Goal: Check status: Check status

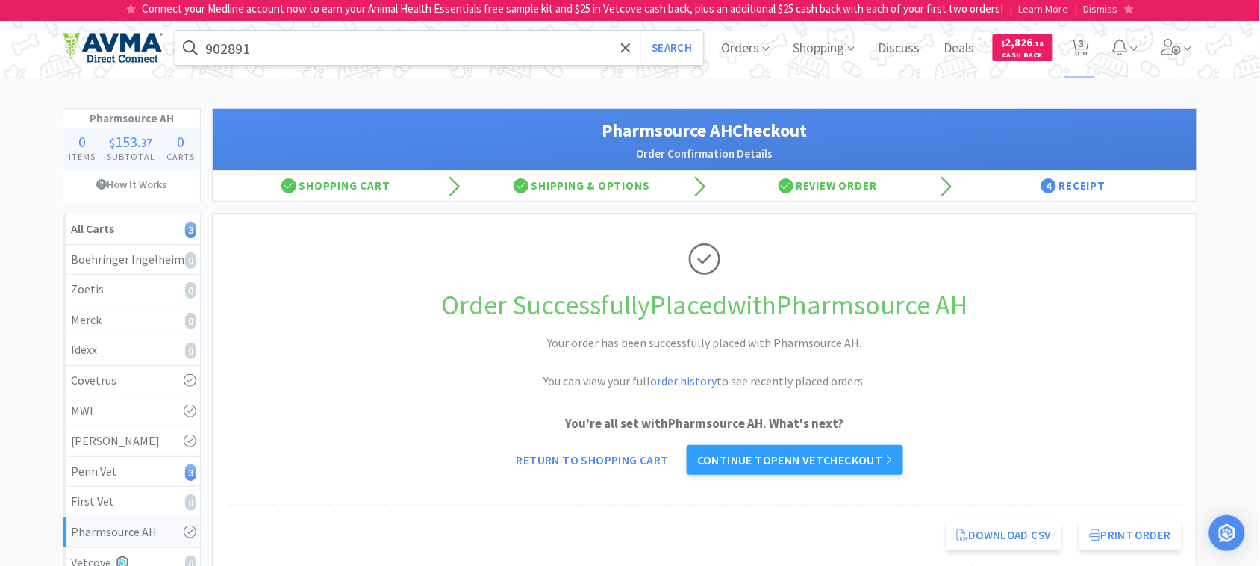
click at [325, 52] on input "902891" at bounding box center [439, 48] width 528 height 34
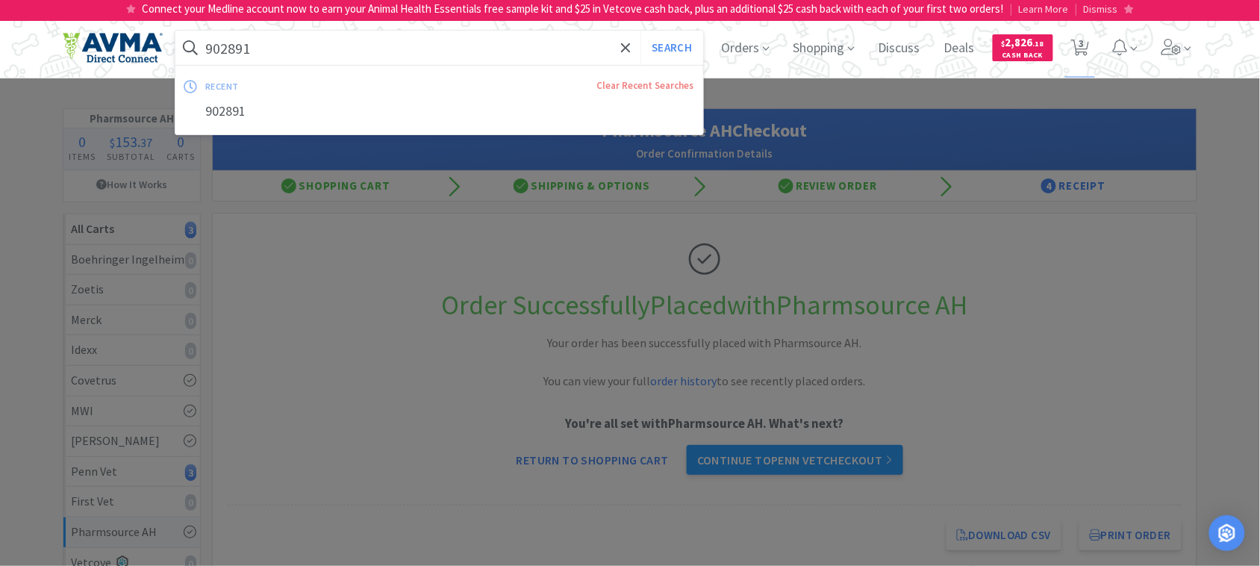
paste input "046700"
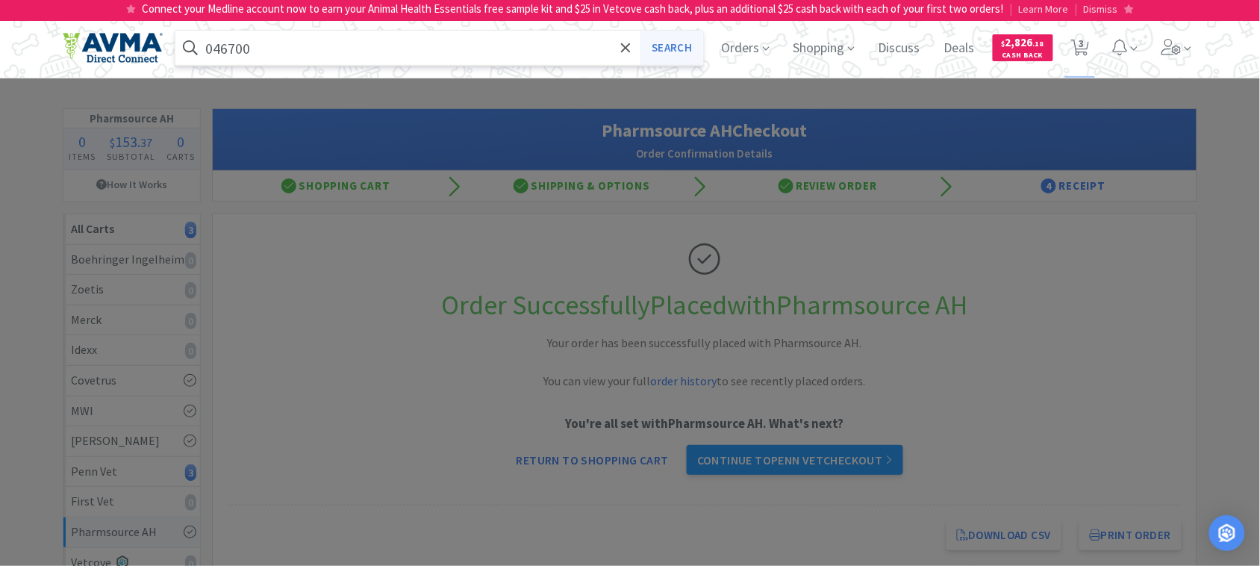
type input "046700"
click at [663, 47] on button "Search" at bounding box center [672, 48] width 62 height 34
select select "5"
select select "1"
select select "3"
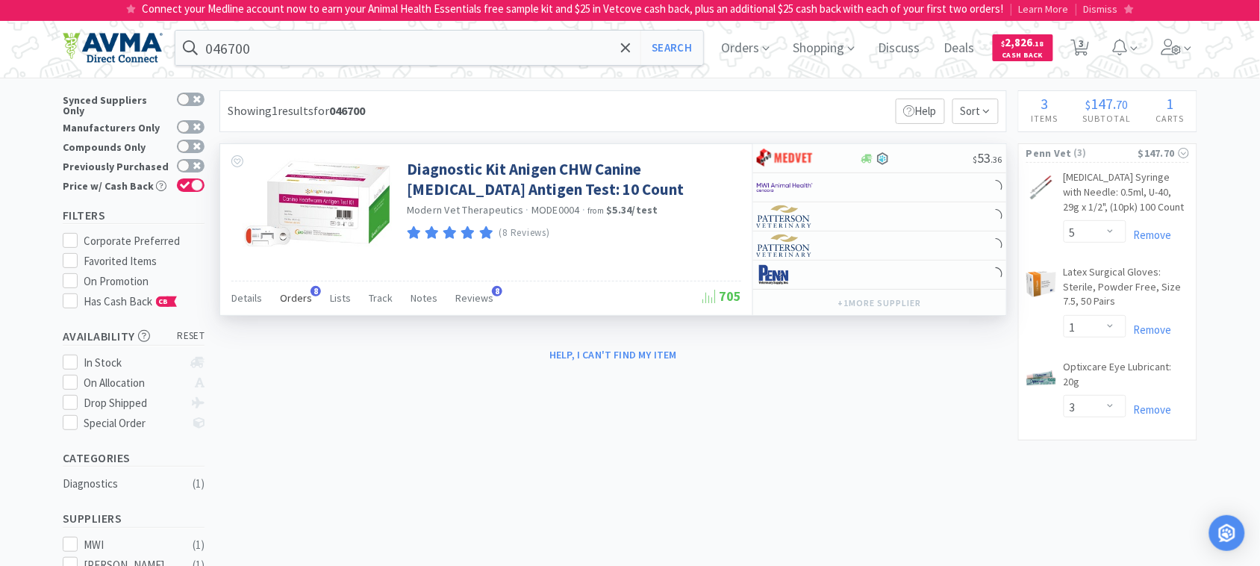
click at [300, 295] on span "Orders" at bounding box center [296, 297] width 32 height 13
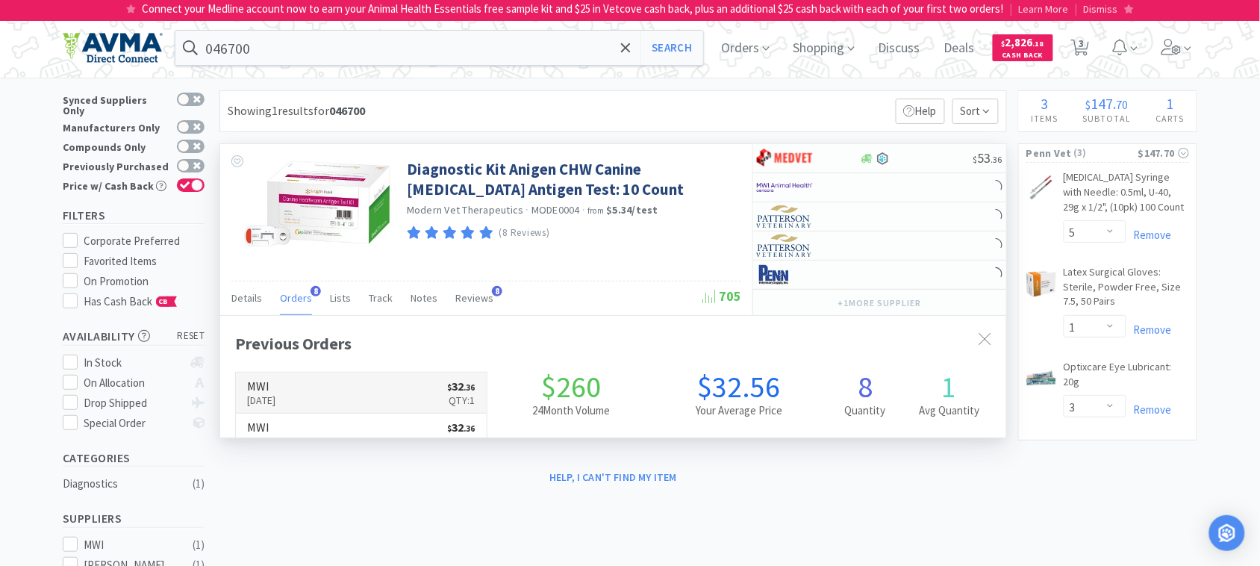
scroll to position [400, 785]
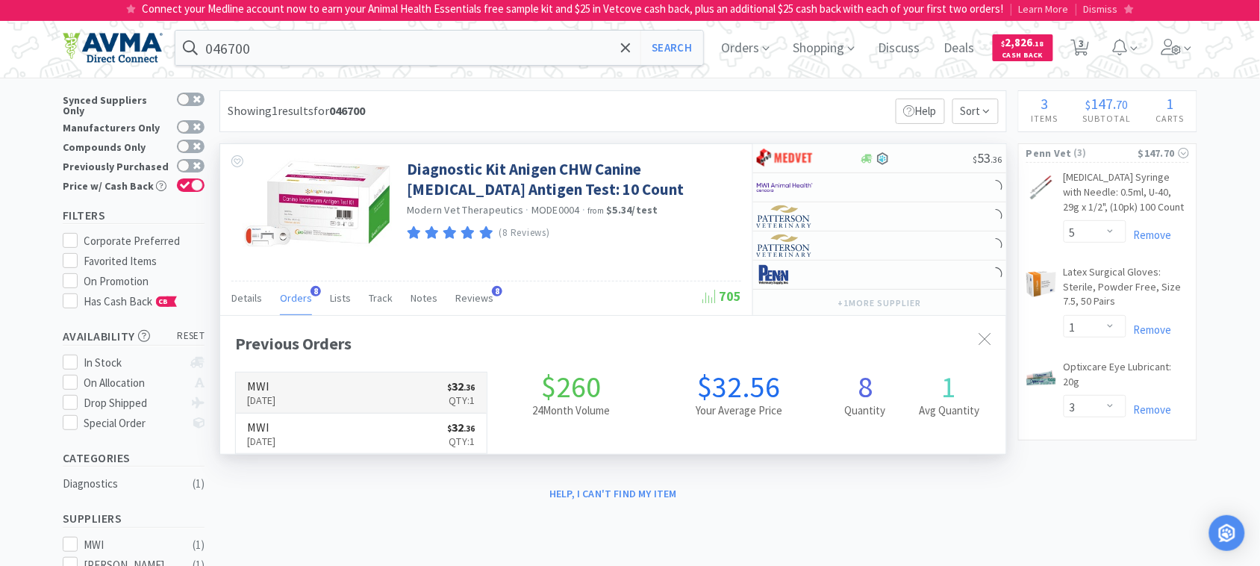
click at [276, 396] on p "Oct 10th, 2025" at bounding box center [261, 400] width 29 height 16
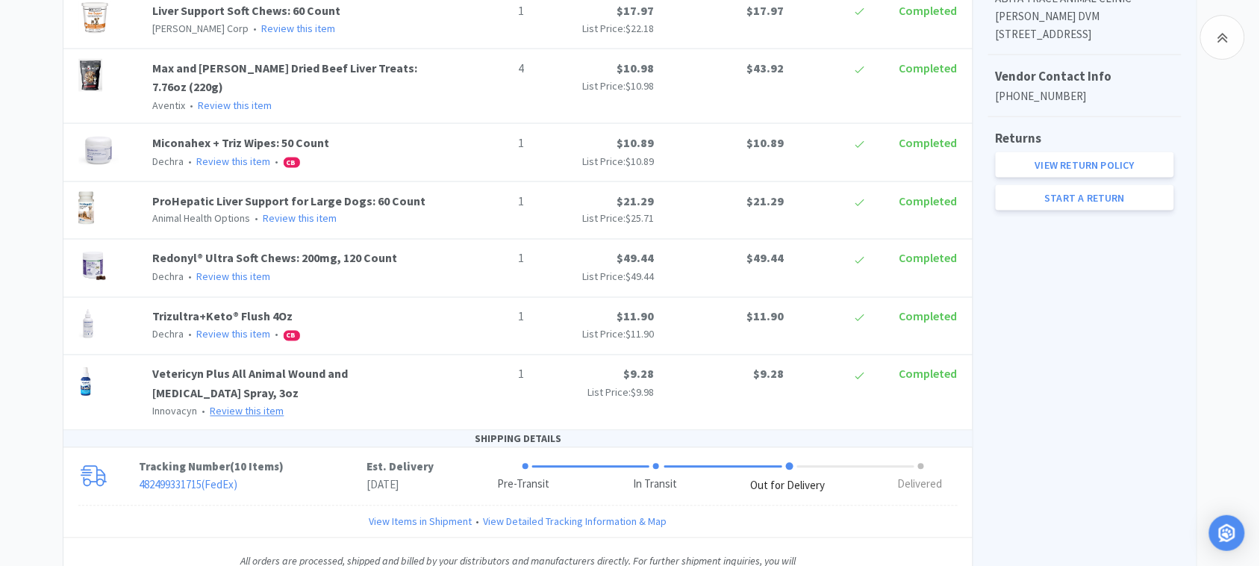
scroll to position [724, 0]
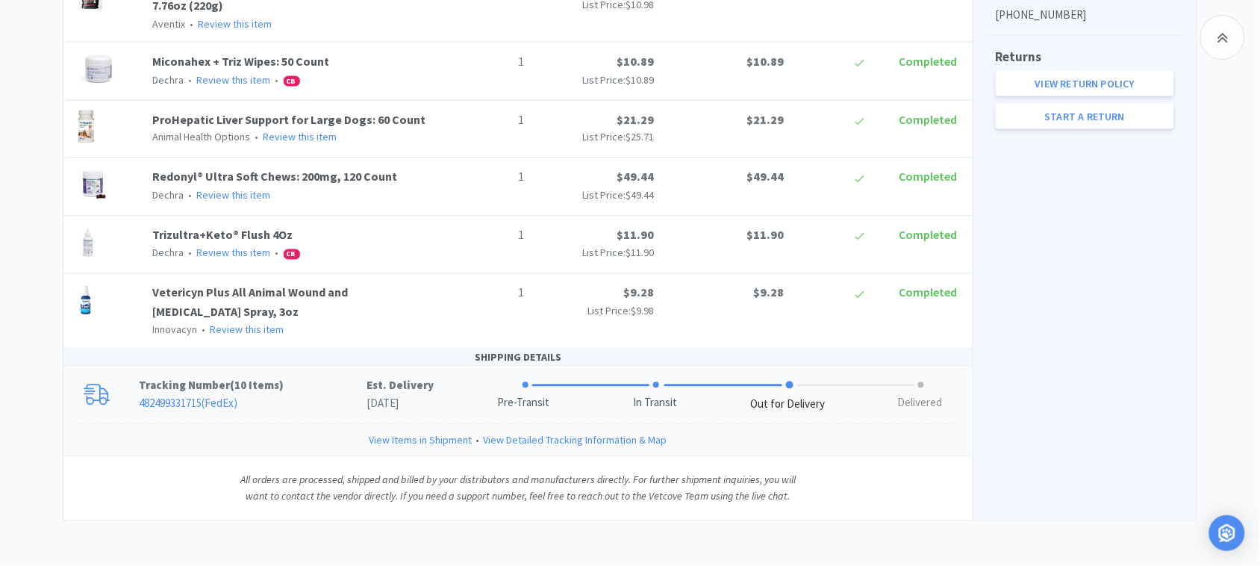
click at [531, 437] on link "View Detailed Tracking Information & Map" at bounding box center [576, 440] width 184 height 16
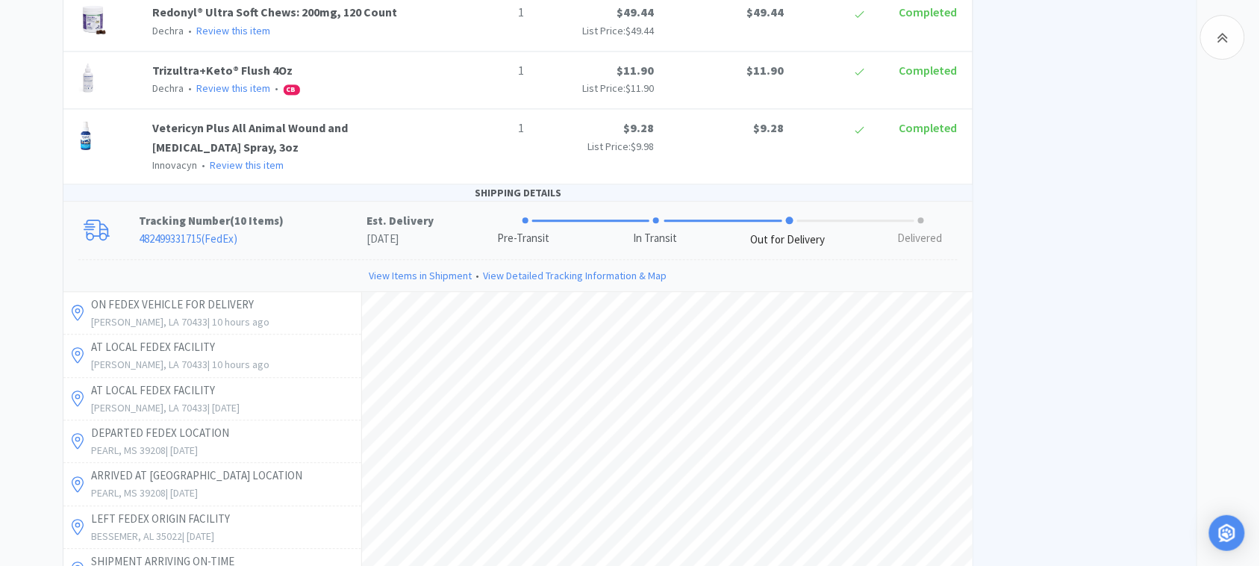
scroll to position [911, 0]
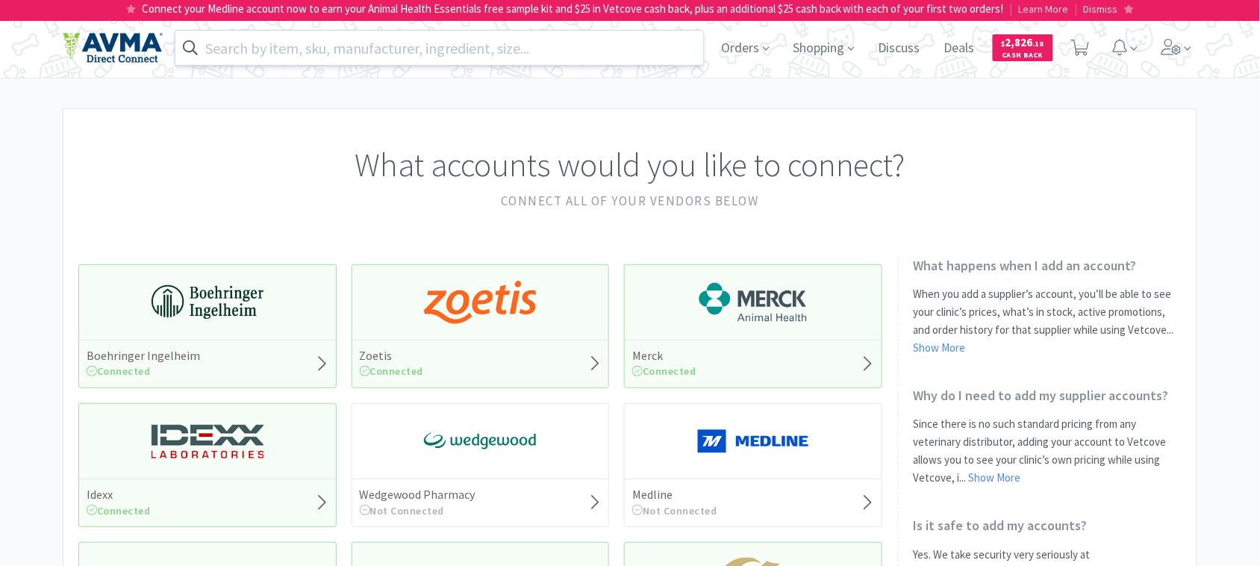
click at [404, 46] on input "text" at bounding box center [439, 48] width 528 height 34
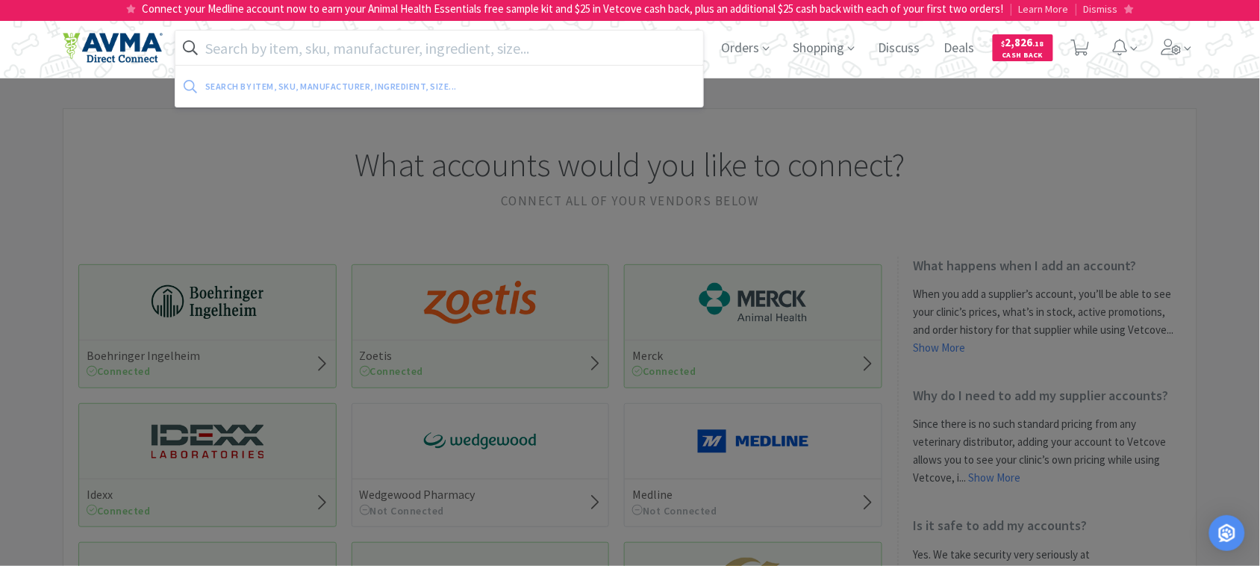
paste input "78671345"
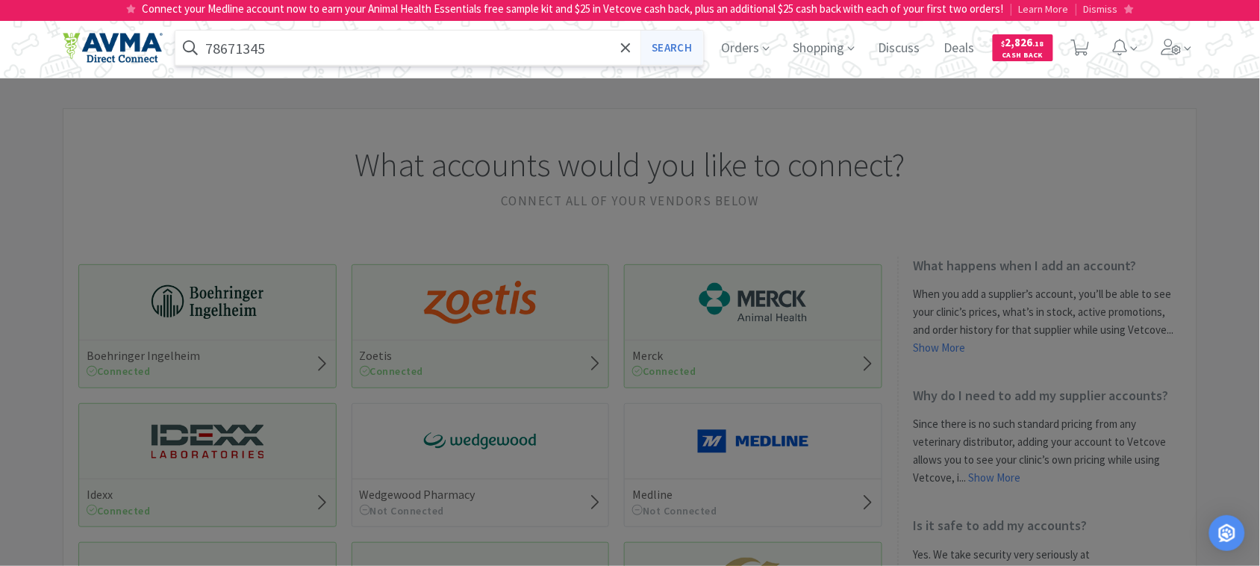
type input "78671345"
click at [682, 43] on button "Search" at bounding box center [672, 48] width 62 height 34
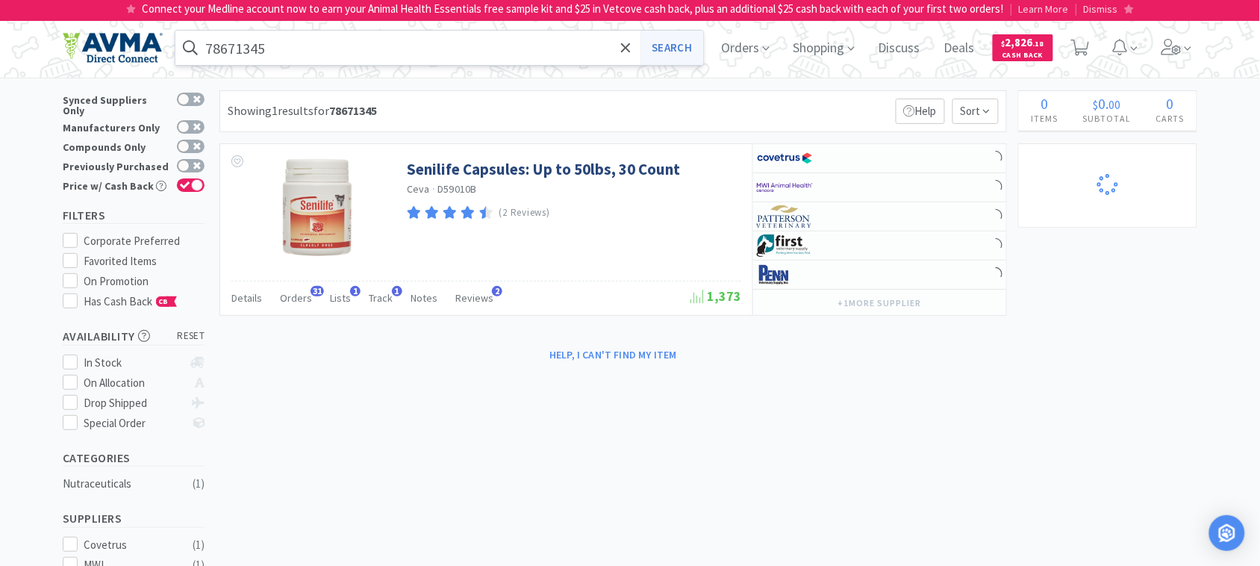
select select "5"
select select "1"
select select "3"
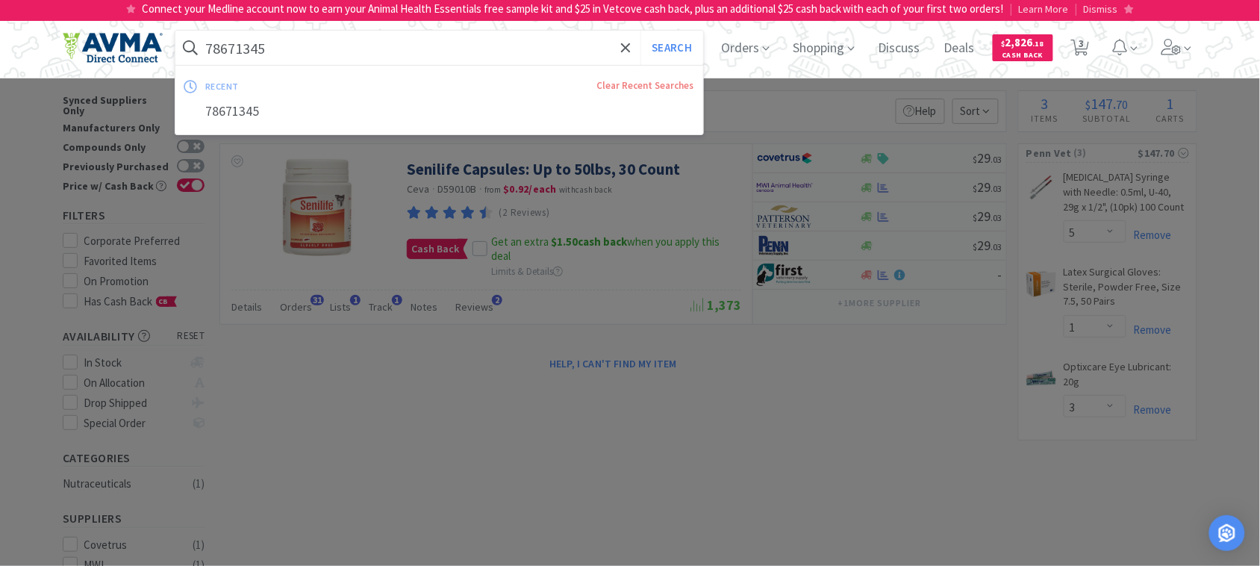
click at [519, 371] on div at bounding box center [630, 283] width 1260 height 566
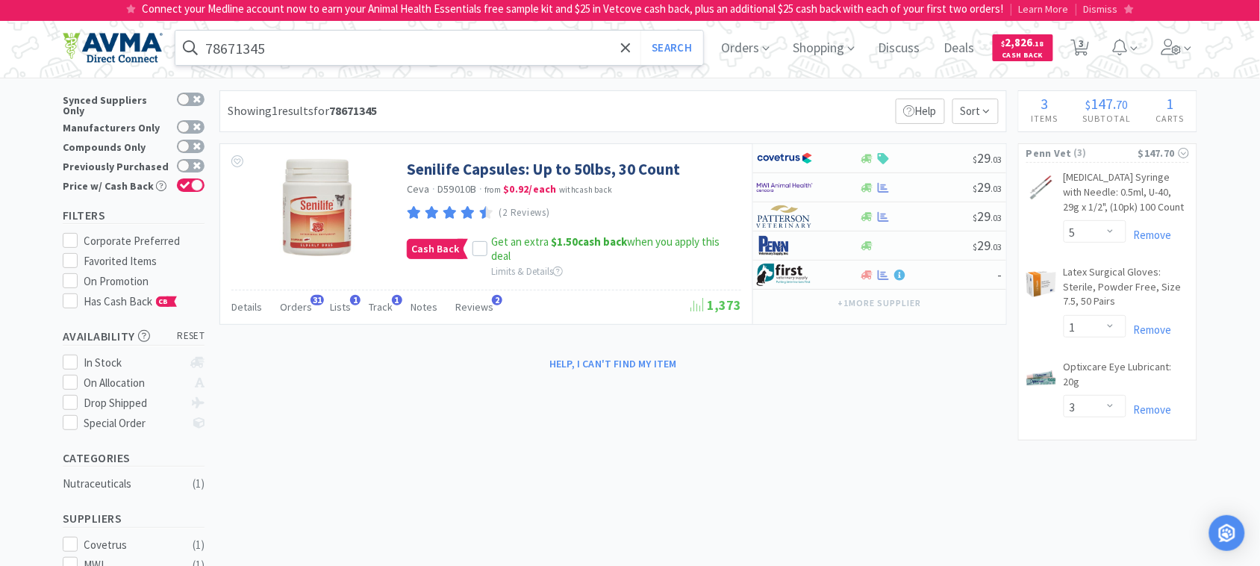
click at [302, 53] on input "78671345" at bounding box center [439, 48] width 528 height 34
click at [483, 364] on div at bounding box center [630, 283] width 1260 height 566
